Goal: Information Seeking & Learning: Learn about a topic

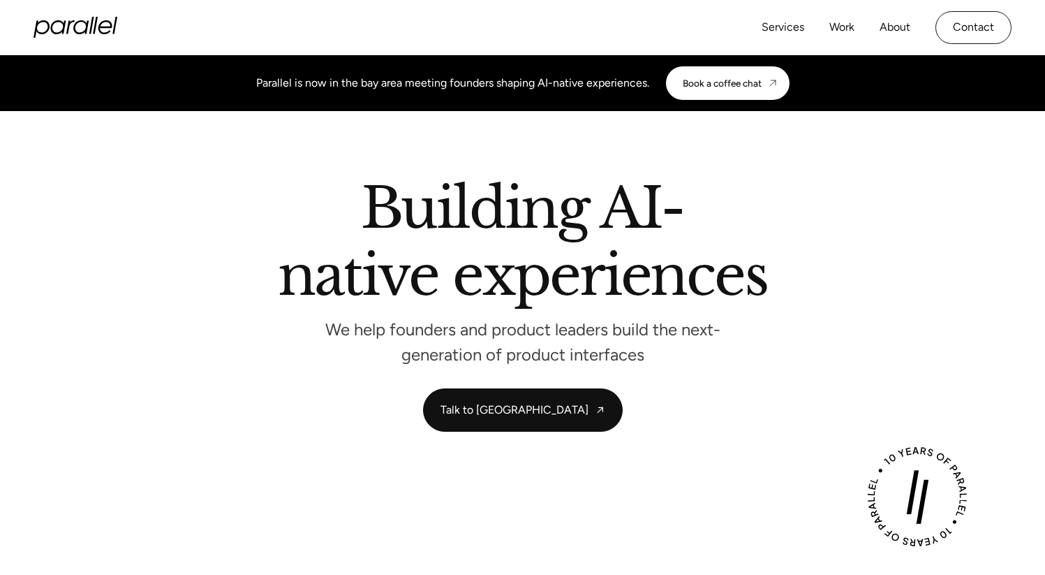
click at [105, 33] on icon "home" at bounding box center [105, 27] width 14 height 14
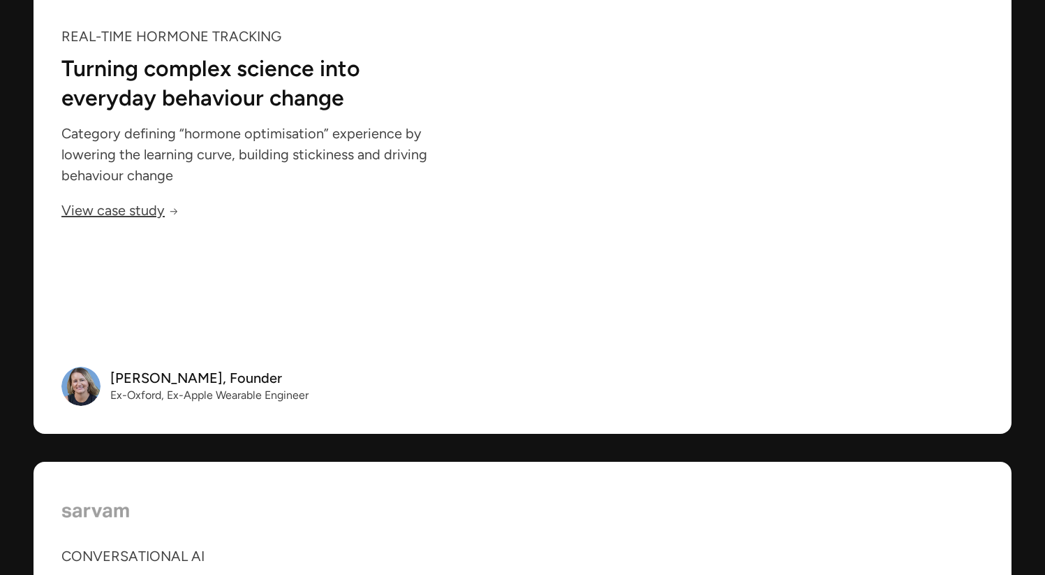
scroll to position [3778, 0]
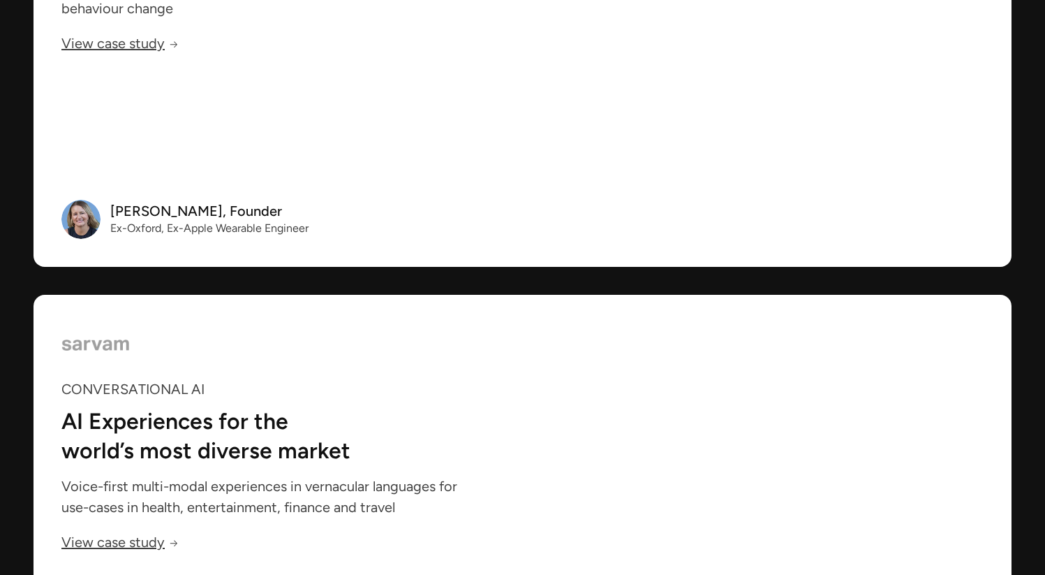
click at [389, 234] on div "Real-time hormone tracking Turning complex science into everyday behaviour chan…" at bounding box center [266, 21] width 464 height 492
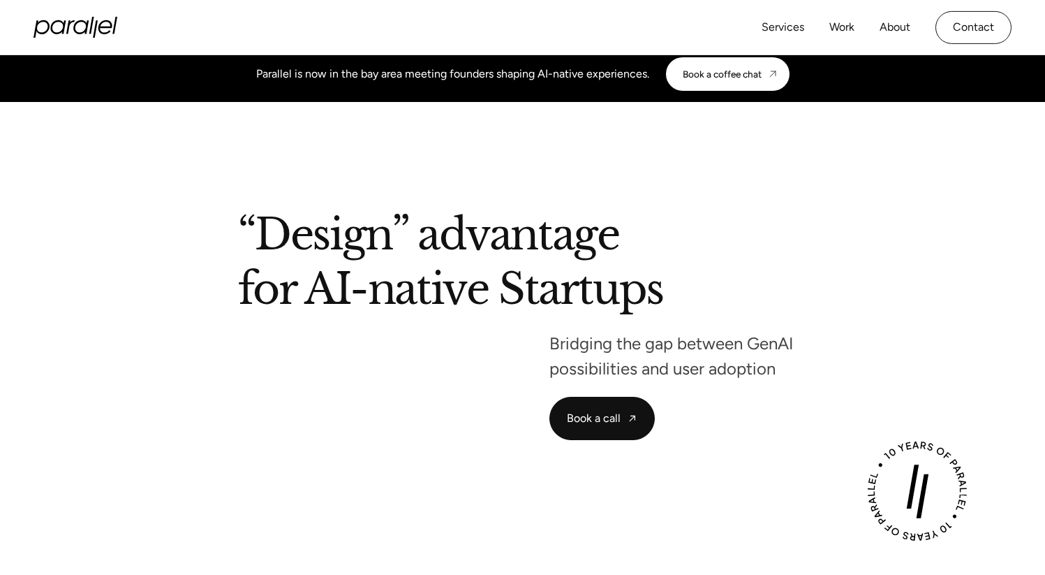
scroll to position [0, 0]
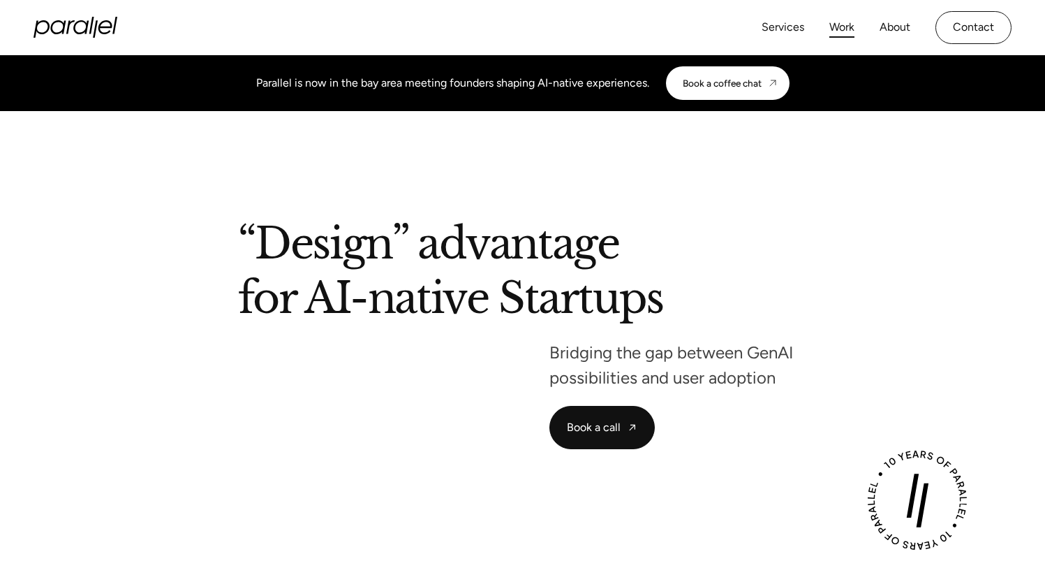
click at [837, 27] on link "Work" at bounding box center [842, 27] width 25 height 20
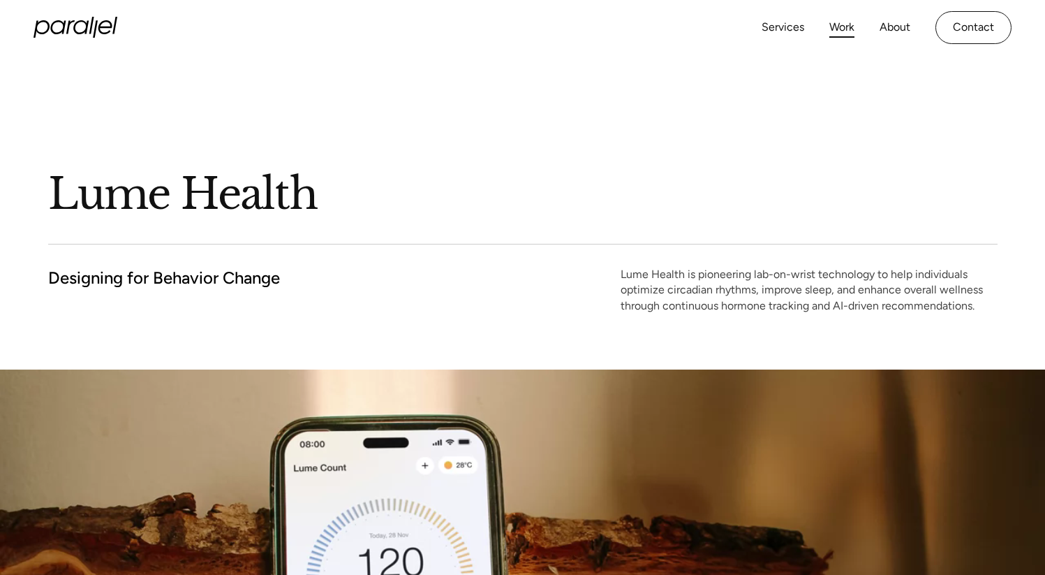
click at [848, 27] on link "Work" at bounding box center [842, 27] width 25 height 20
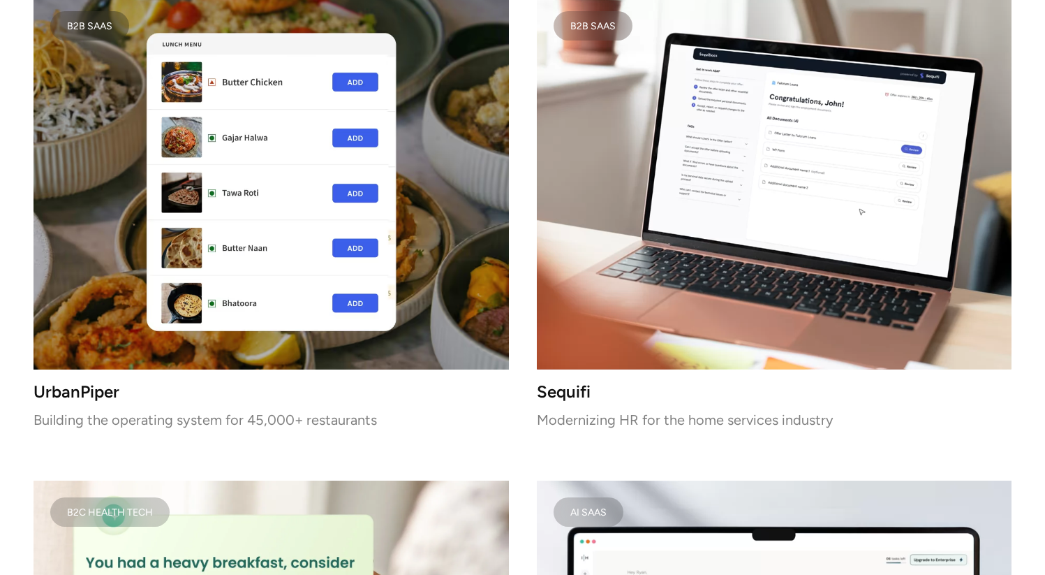
scroll to position [2954, 0]
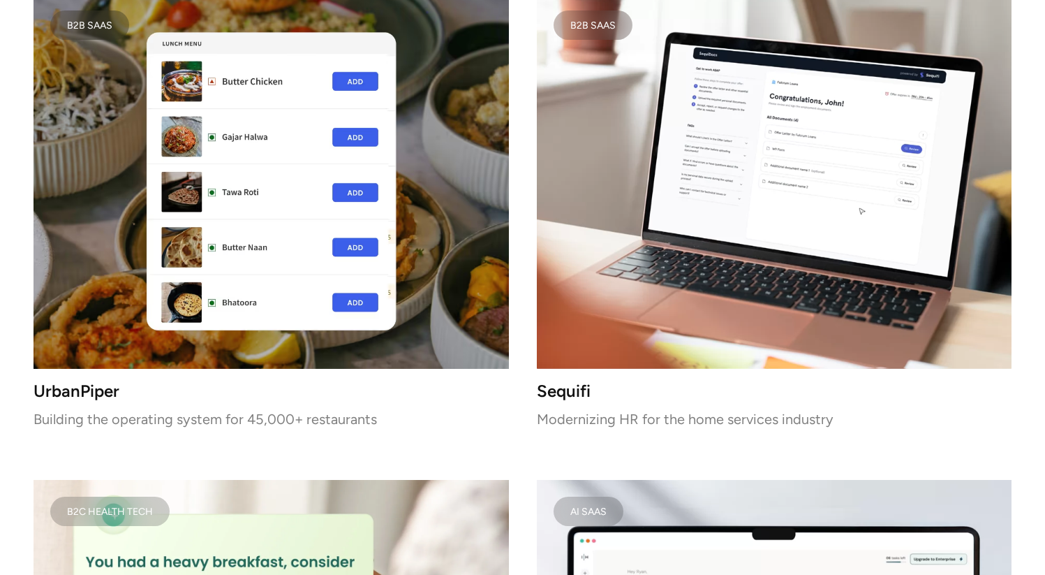
click at [365, 312] on img at bounding box center [272, 181] width 476 height 374
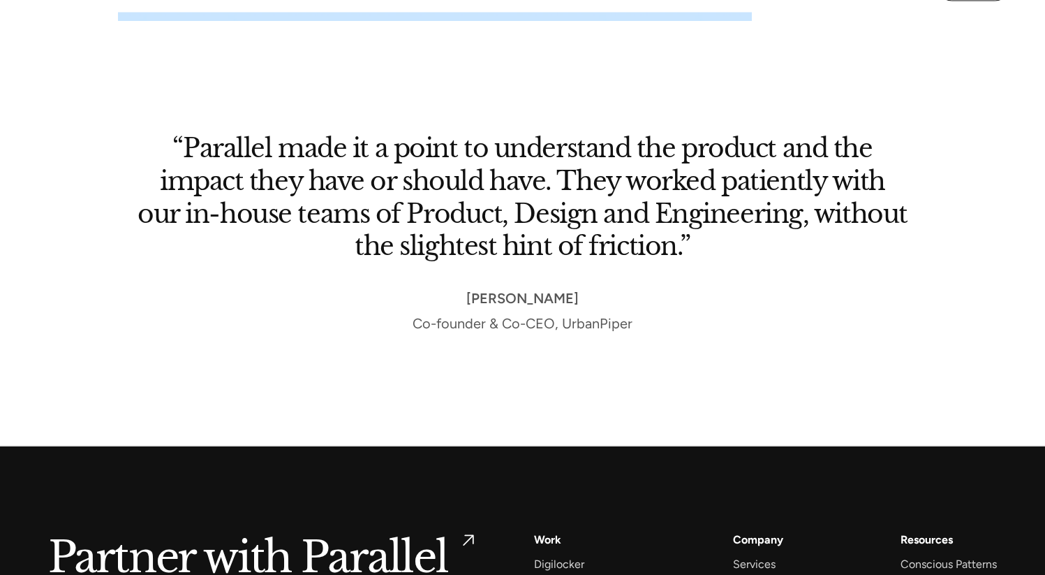
scroll to position [9273, 0]
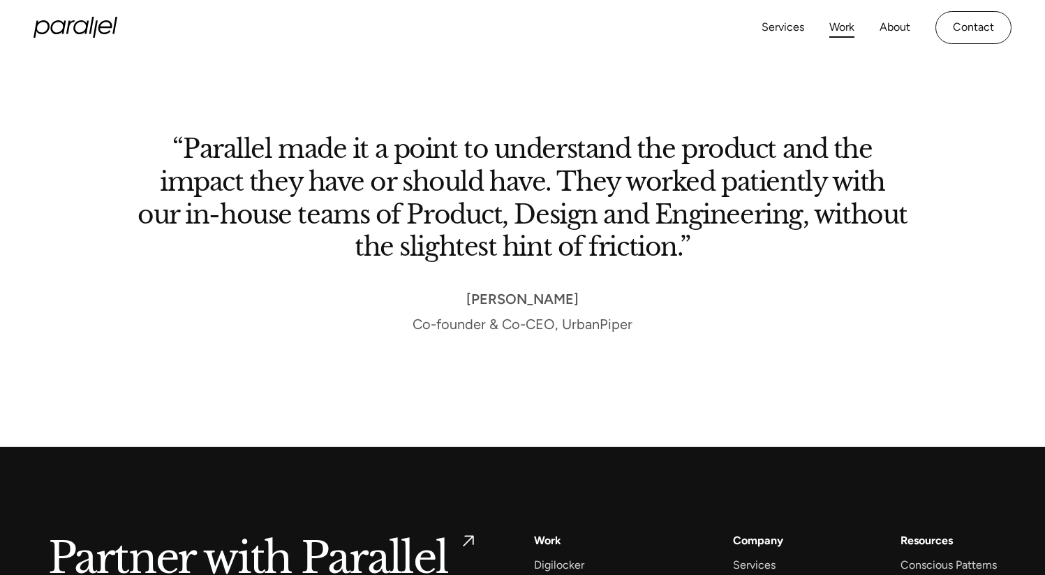
click at [836, 23] on link "Work" at bounding box center [842, 27] width 25 height 20
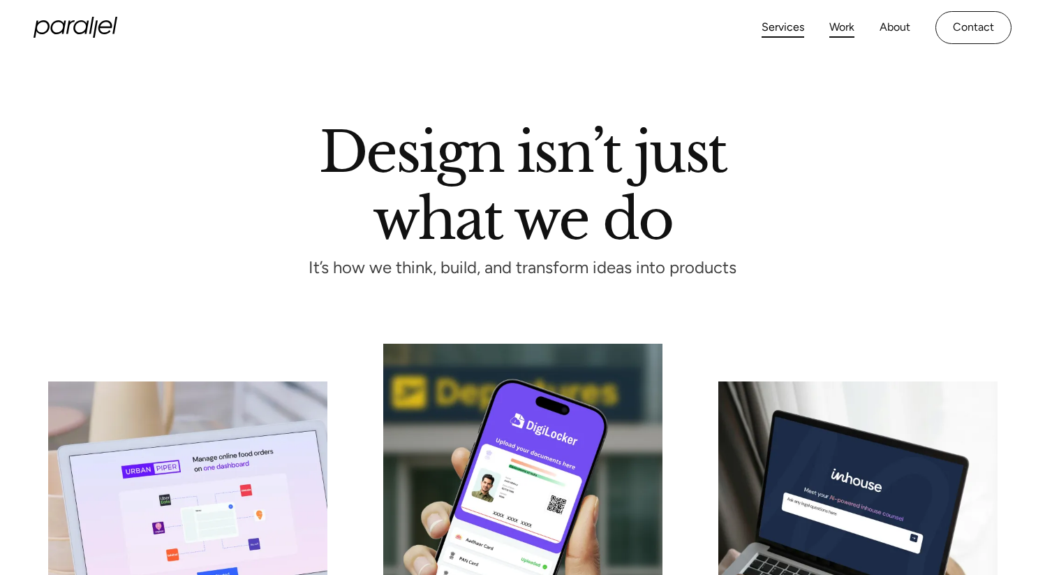
click at [845, 28] on link "Work" at bounding box center [842, 27] width 25 height 20
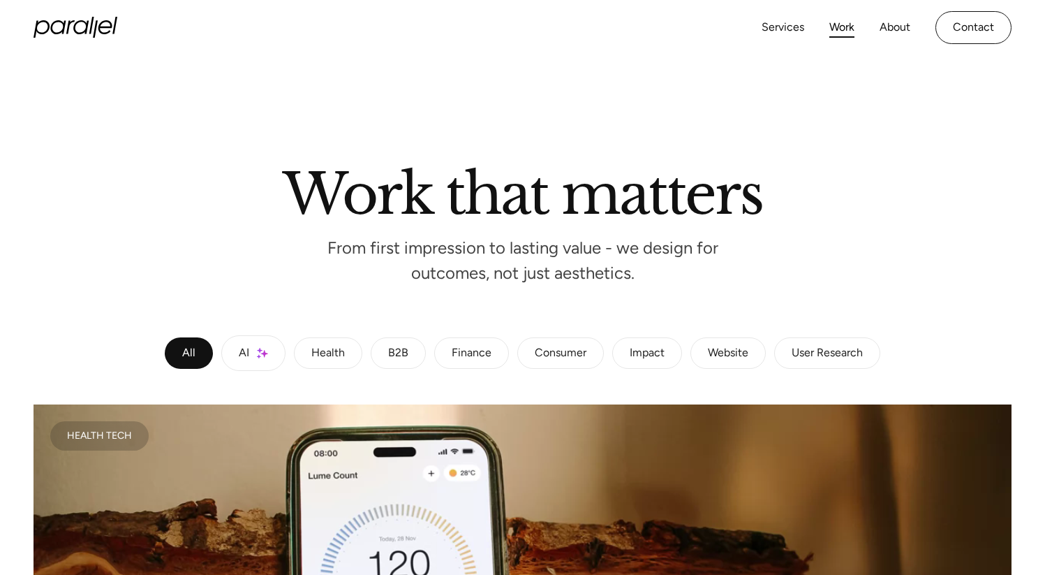
click at [321, 358] on div "Health" at bounding box center [328, 353] width 34 height 8
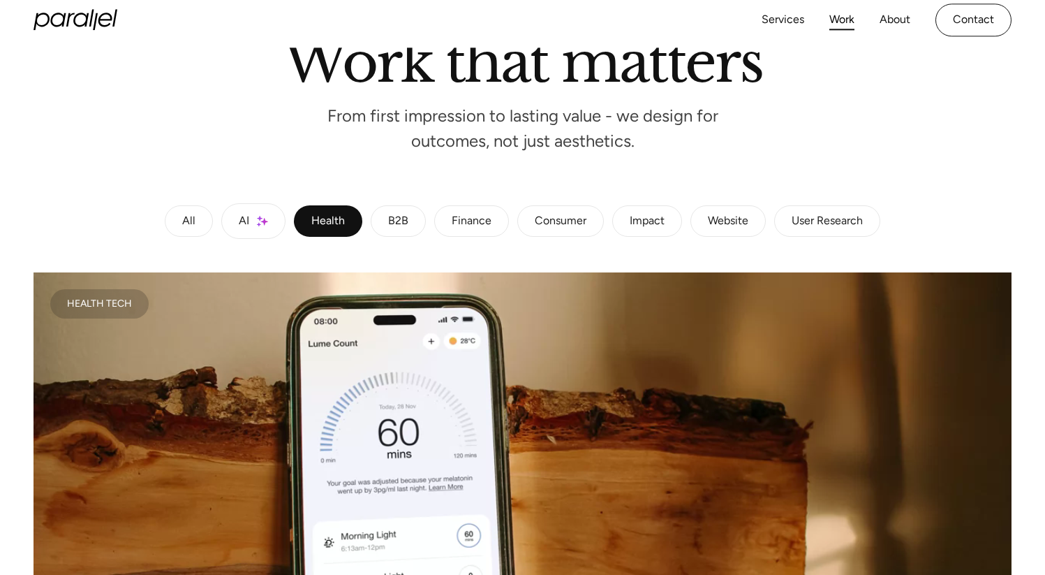
scroll to position [154, 0]
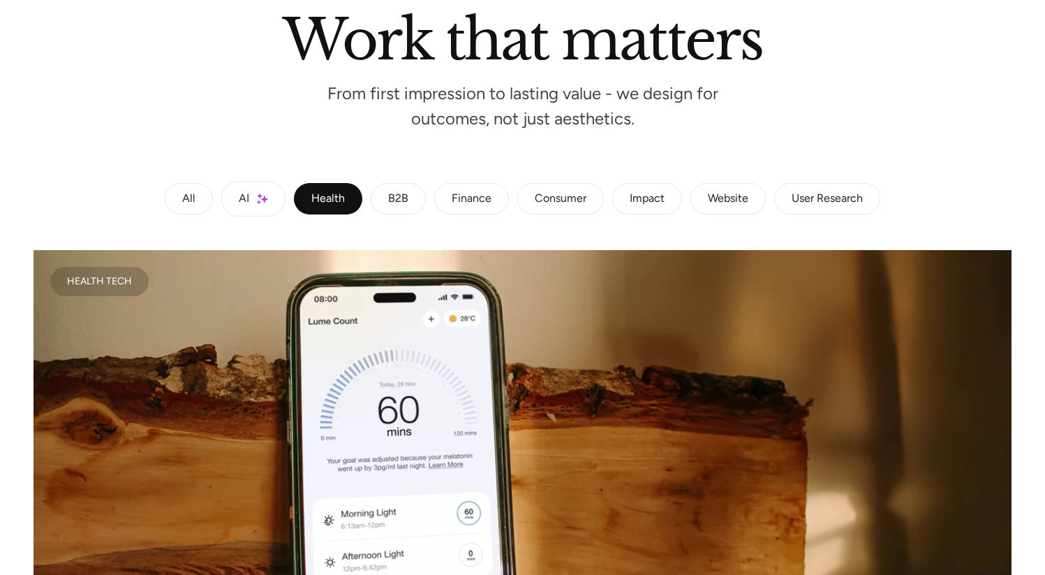
click at [399, 197] on div "B2B" at bounding box center [398, 199] width 20 height 8
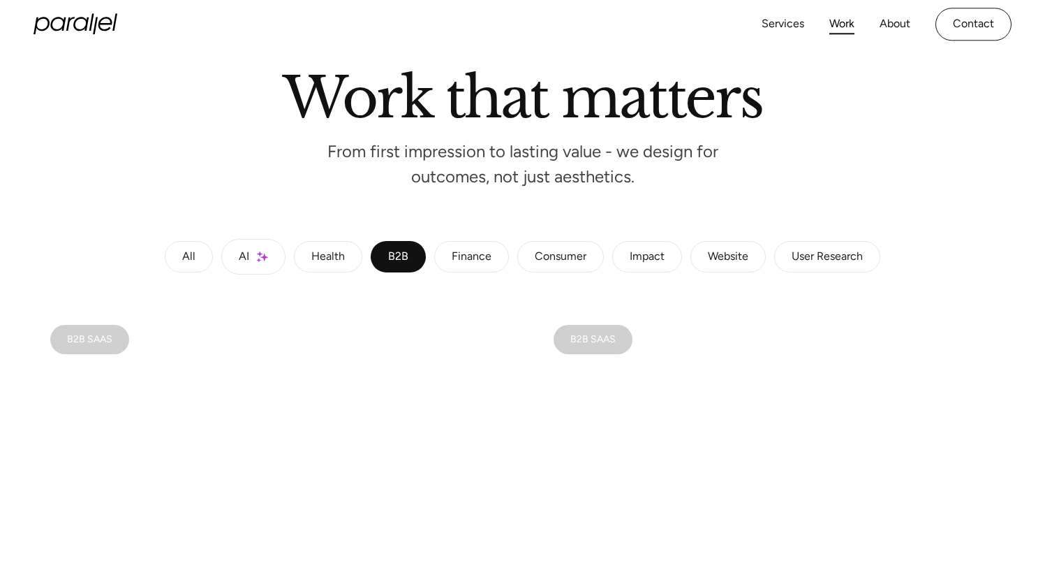
scroll to position [0, 0]
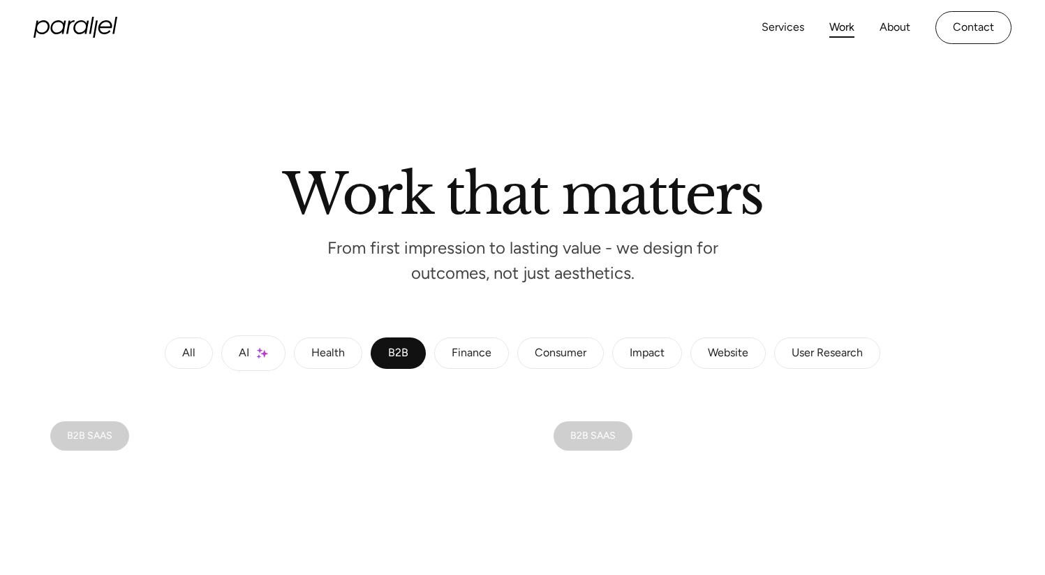
click at [245, 355] on div "AI" at bounding box center [244, 353] width 10 height 8
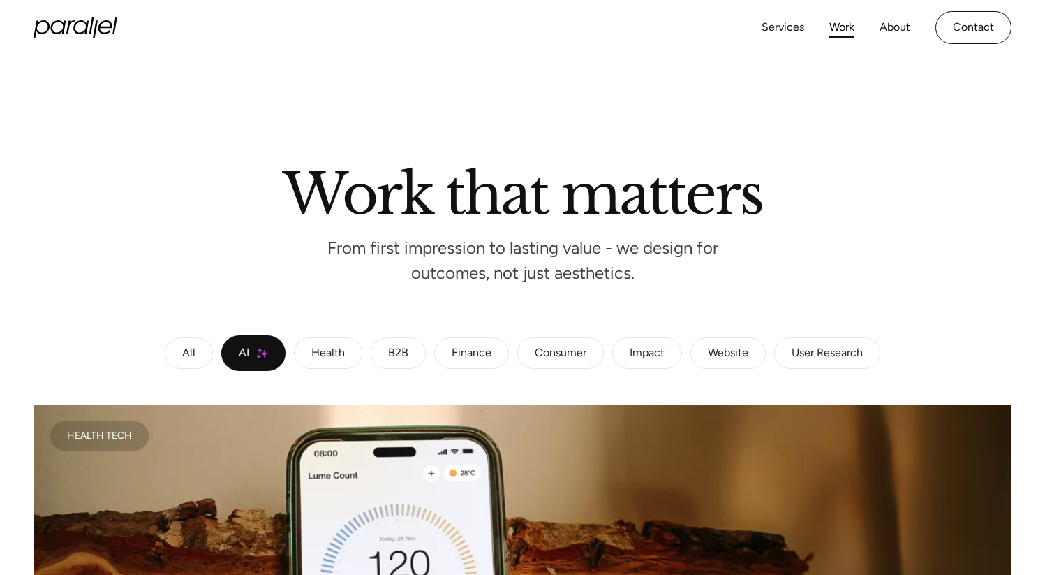
click at [184, 355] on div "All" at bounding box center [188, 353] width 13 height 8
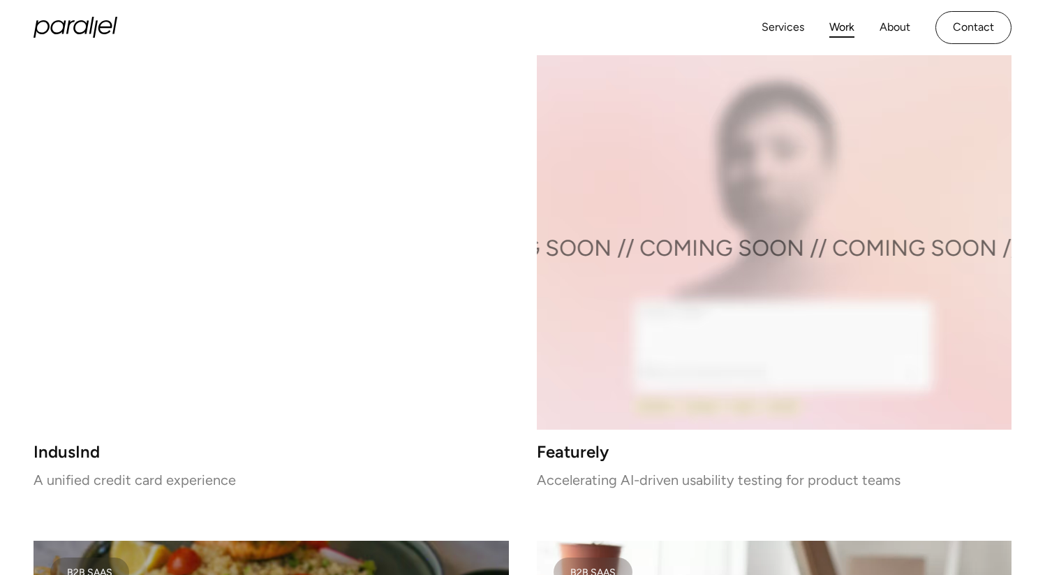
scroll to position [2232, 0]
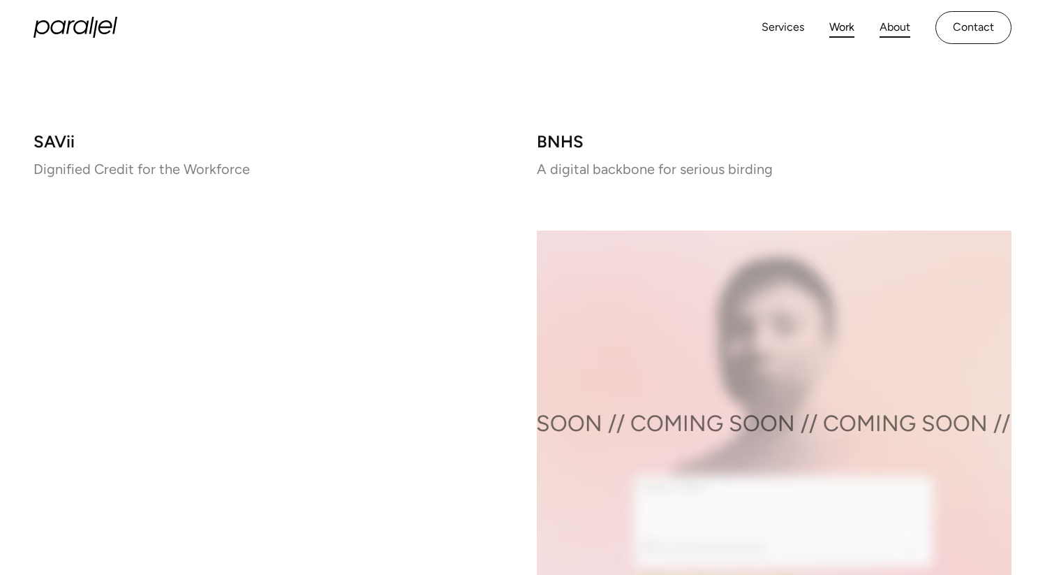
click at [901, 29] on link "About" at bounding box center [895, 27] width 31 height 20
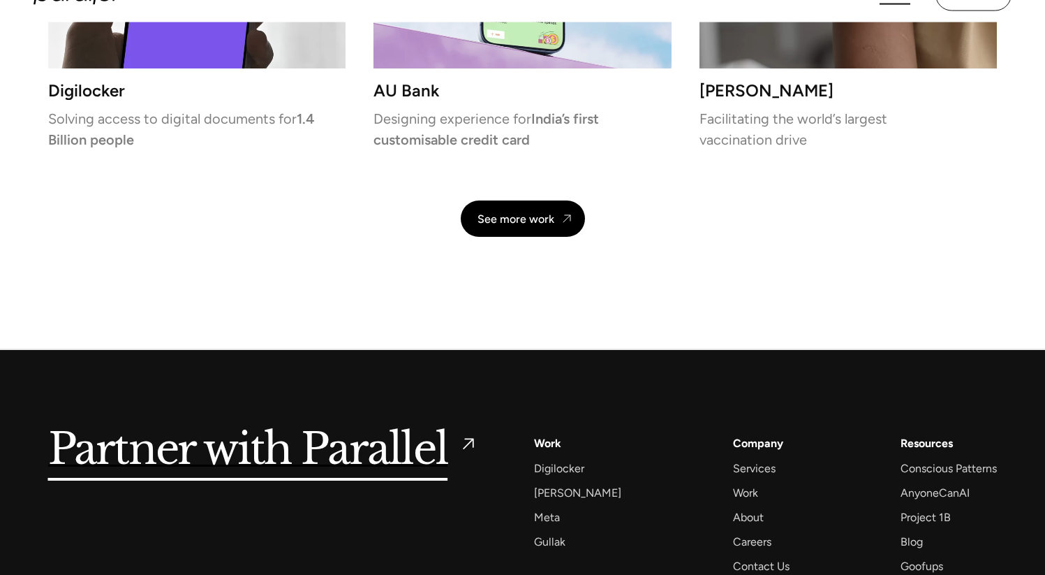
scroll to position [3331, 0]
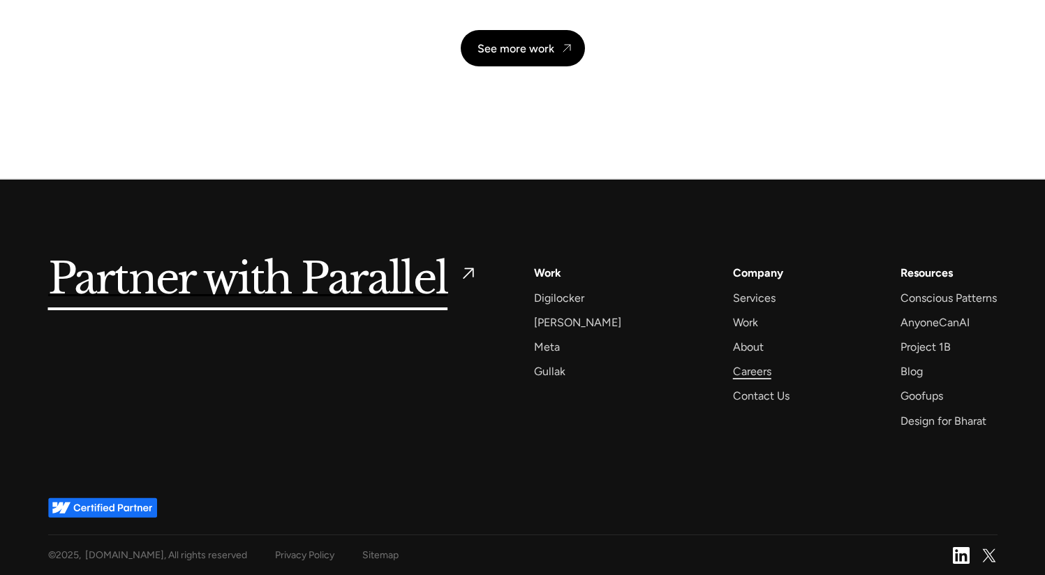
click at [739, 371] on div "Careers" at bounding box center [752, 371] width 38 height 19
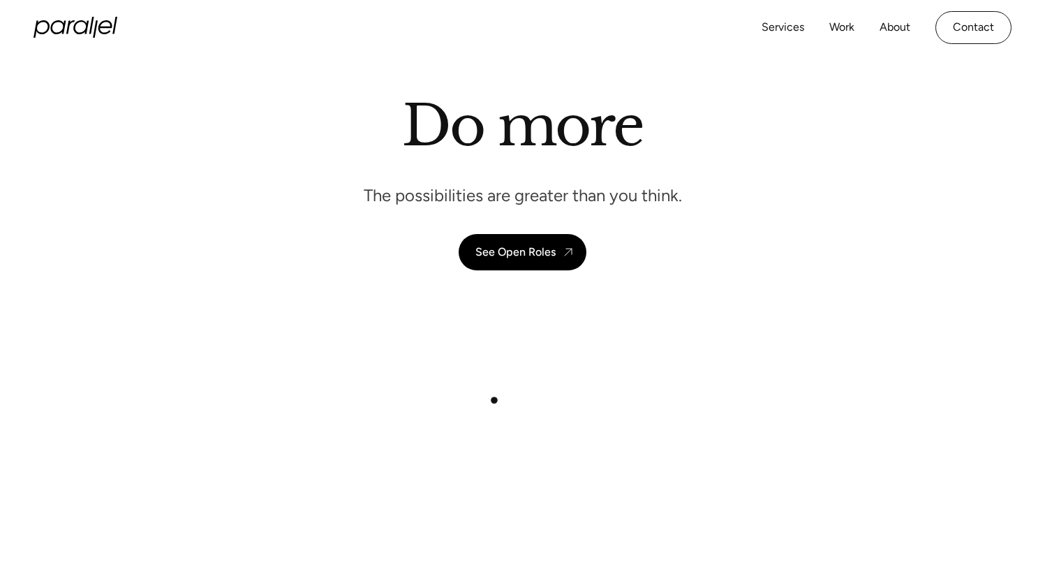
scroll to position [60, 0]
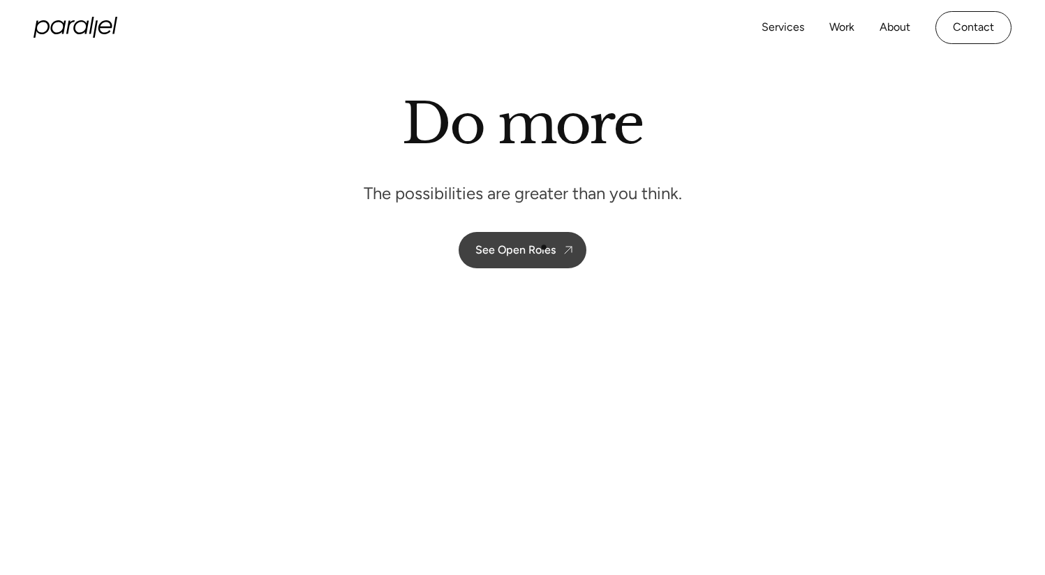
click at [544, 247] on div "See Open Roles" at bounding box center [516, 249] width 80 height 13
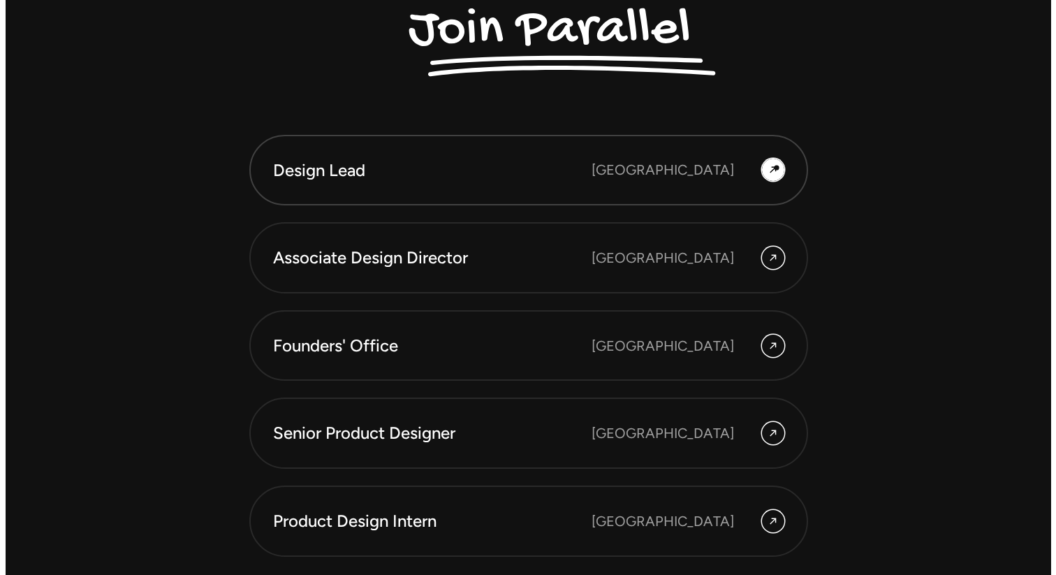
scroll to position [3753, 0]
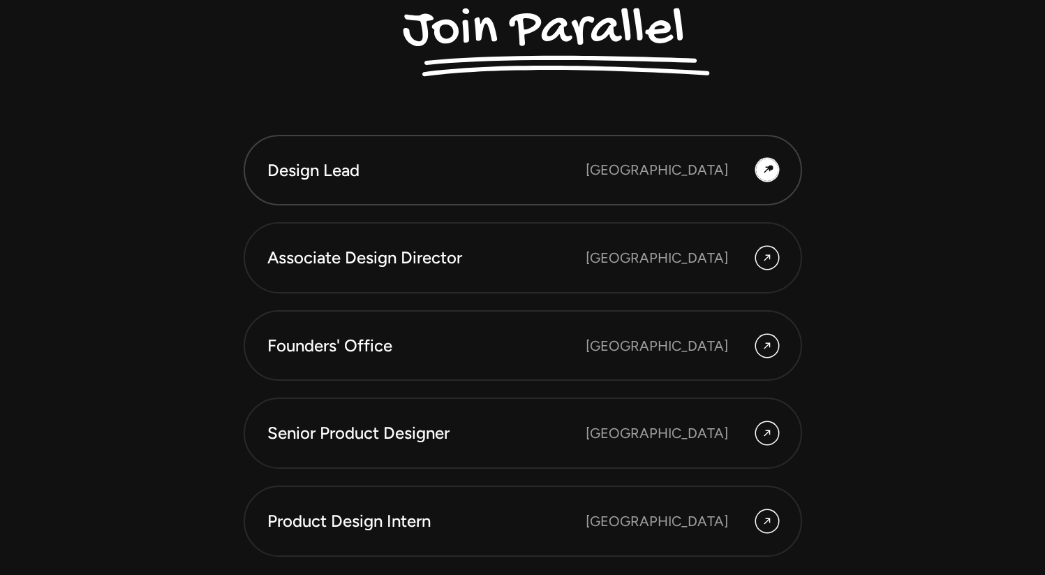
click at [771, 168] on div at bounding box center [767, 170] width 22 height 22
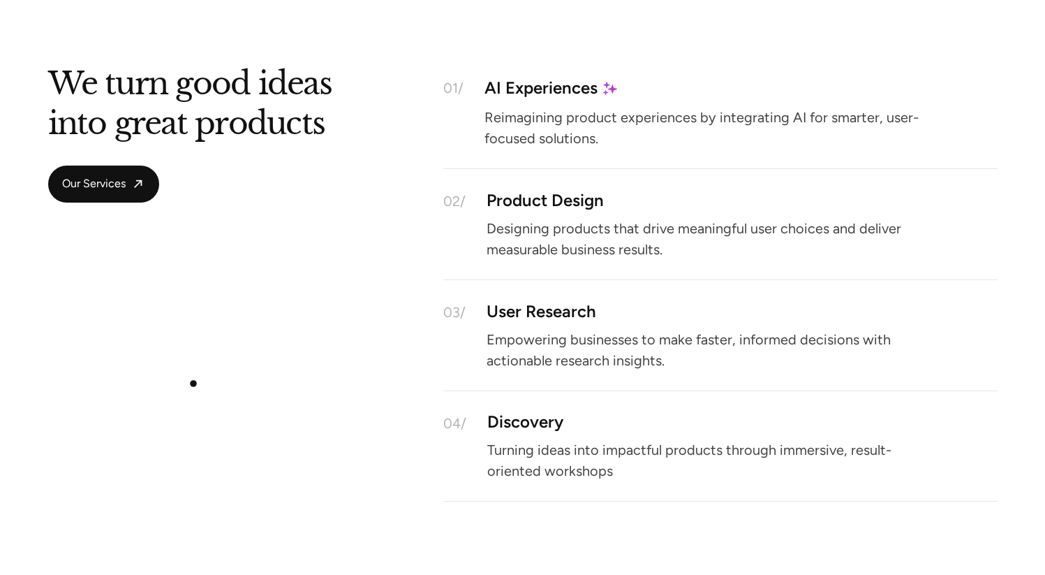
scroll to position [1958, 0]
